Goal: Information Seeking & Learning: Check status

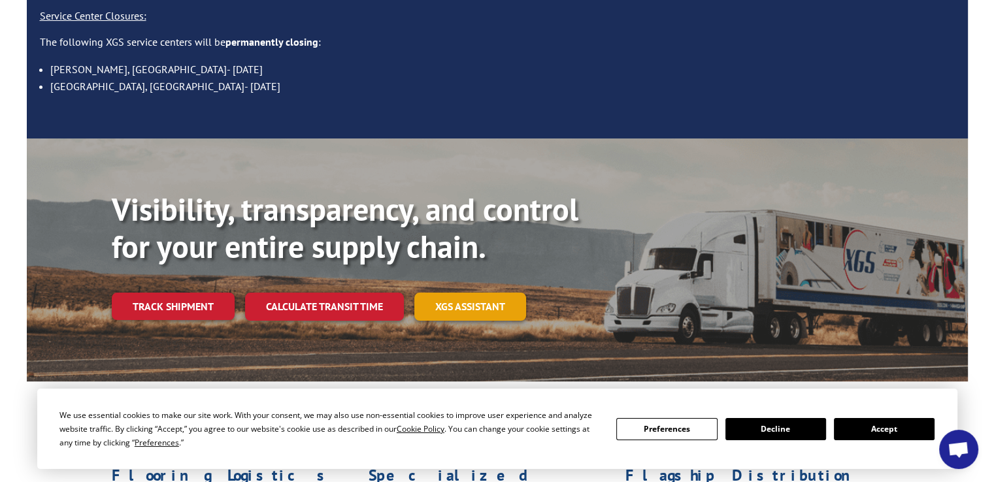
scroll to position [196, 0]
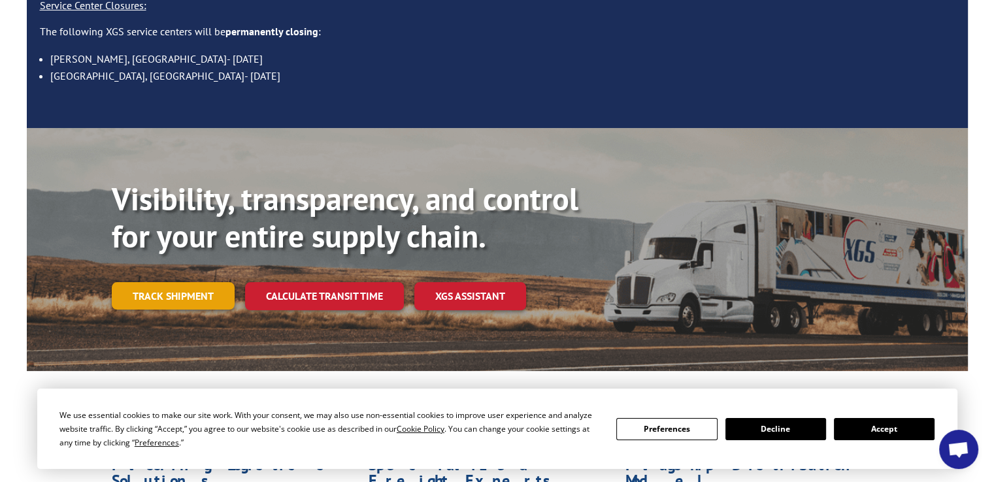
click at [169, 282] on link "Track shipment" at bounding box center [173, 295] width 123 height 27
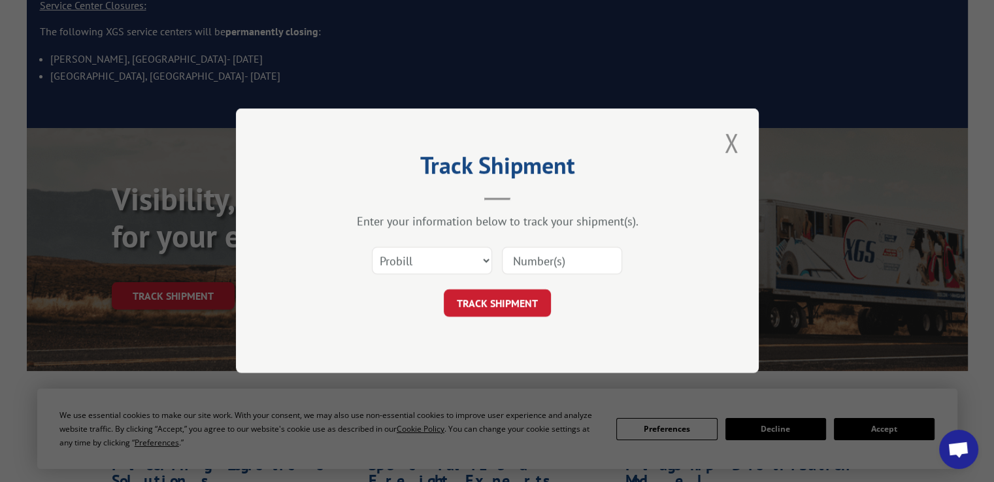
paste input "17456247"
type input "17456247"
click at [490, 301] on button "TRACK SHIPMENT" at bounding box center [497, 303] width 107 height 27
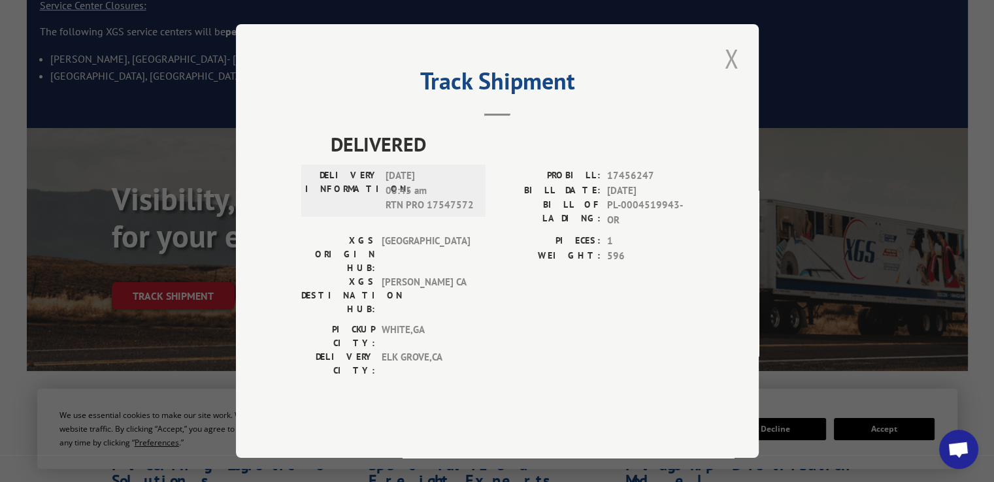
click at [727, 76] on button "Close modal" at bounding box center [731, 59] width 22 height 36
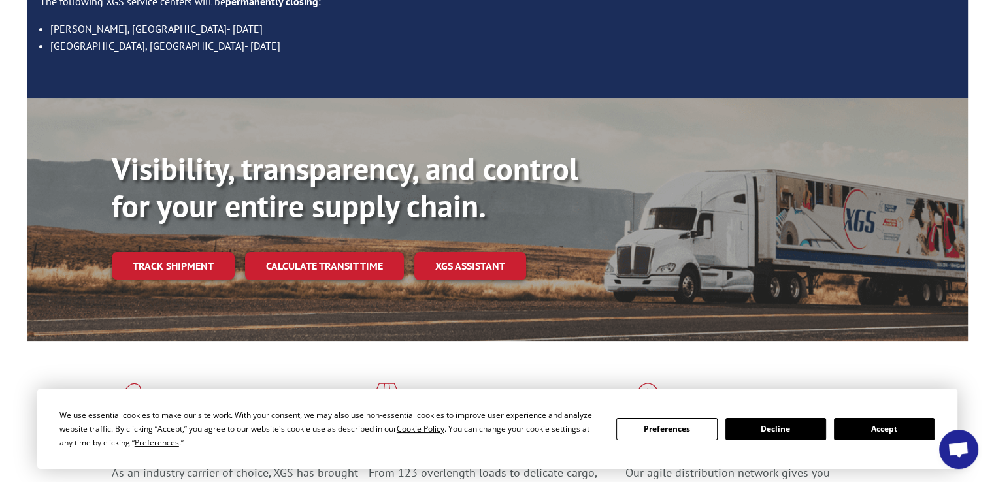
scroll to position [65, 0]
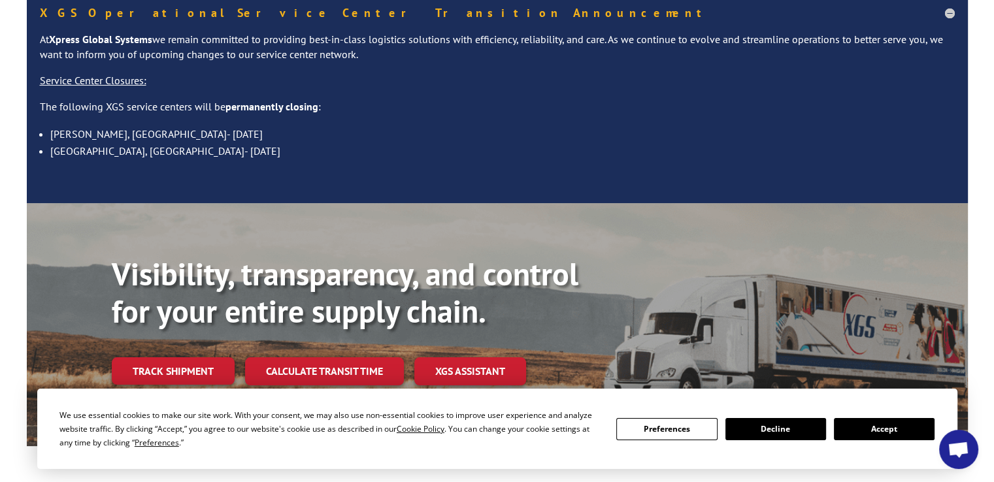
scroll to position [196, 0]
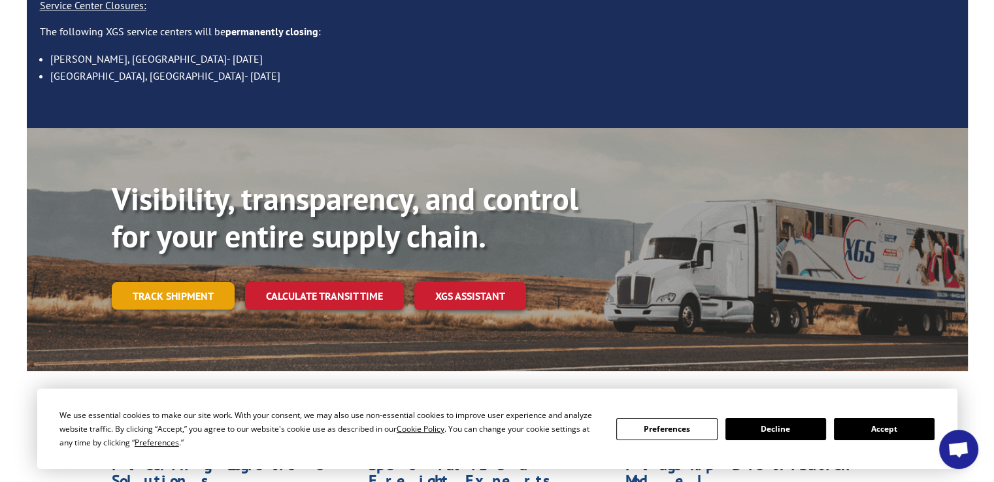
click at [176, 282] on link "Track shipment" at bounding box center [173, 295] width 123 height 27
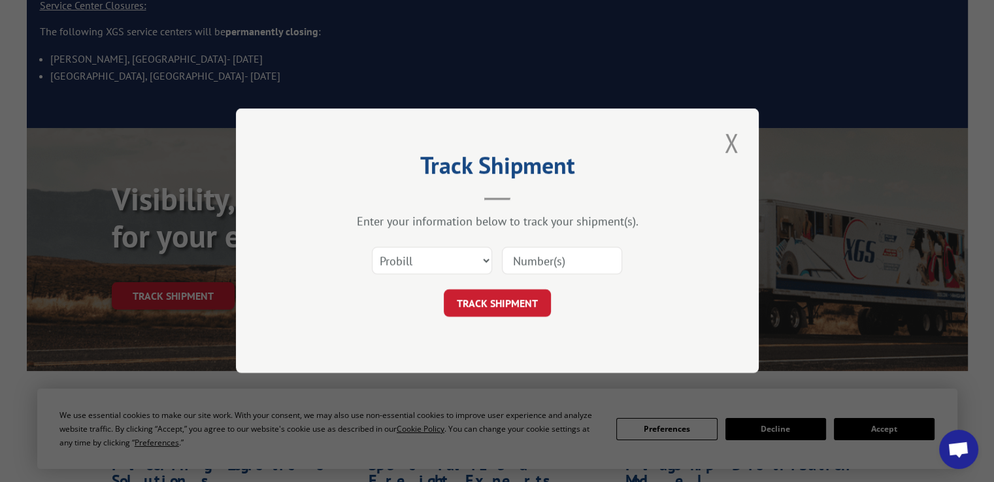
paste input "17456247"
type input "17456247"
click at [500, 298] on button "TRACK SHIPMENT" at bounding box center [497, 303] width 107 height 27
